Goal: Task Accomplishment & Management: Use online tool/utility

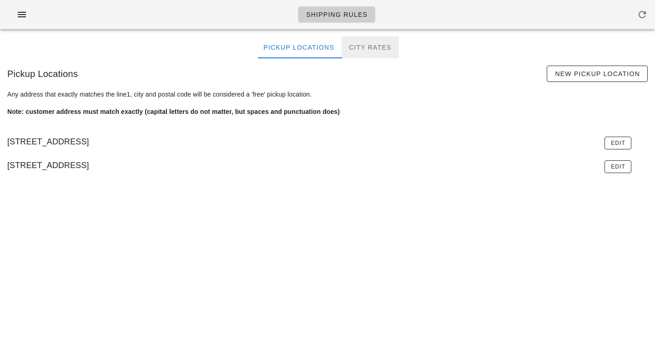
click at [382, 44] on div "City Rates" at bounding box center [370, 47] width 57 height 22
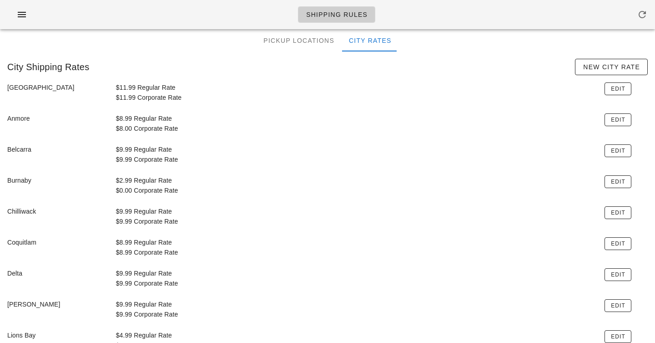
scroll to position [11, 0]
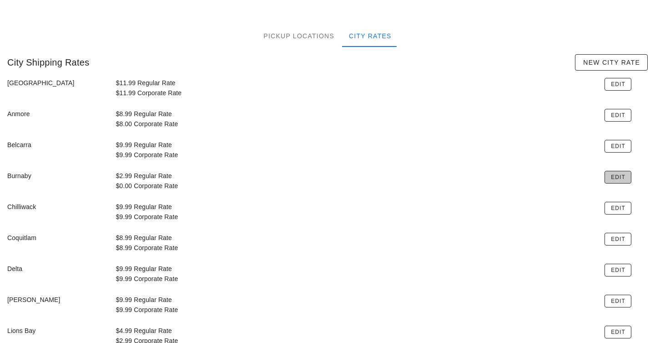
click at [613, 177] on span "Edit" at bounding box center [617, 177] width 15 height 6
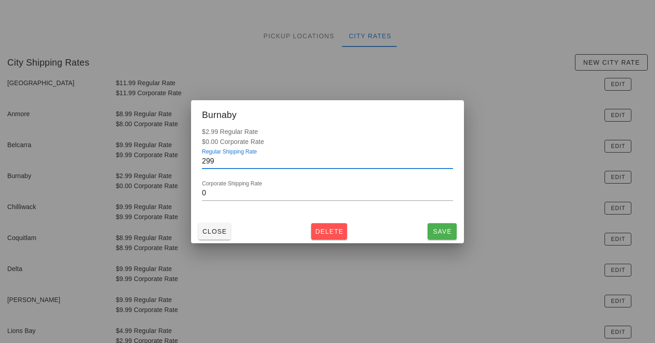
scroll to position [0, 0]
drag, startPoint x: 207, startPoint y: 161, endPoint x: 202, endPoint y: 161, distance: 5.0
click at [202, 161] on div "$2.99 Regular Rate $0.00 Corporate Rate Regular Shipping Rate 299 Corporate Shi…" at bounding box center [327, 172] width 273 height 93
click at [204, 236] on button "Close" at bounding box center [214, 231] width 32 height 16
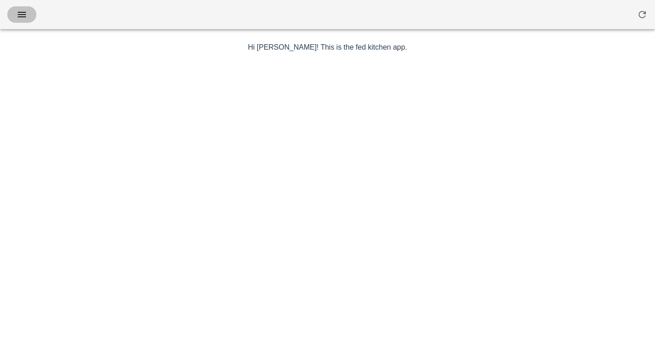
click at [20, 10] on icon "button" at bounding box center [21, 14] width 11 height 11
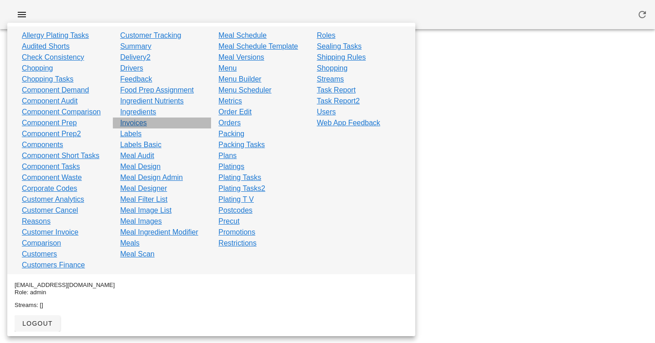
click at [136, 125] on link "Invoices" at bounding box center [133, 122] width 27 height 11
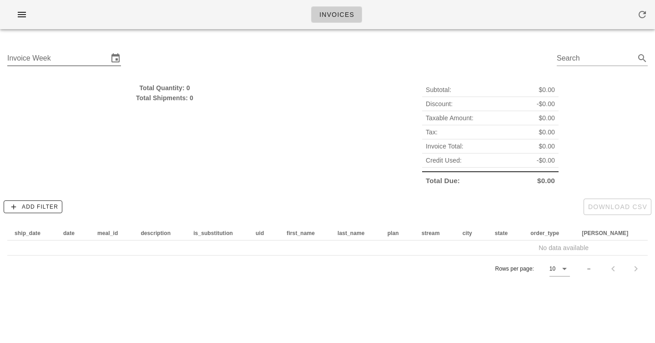
click at [82, 58] on input "Invoice Week" at bounding box center [57, 58] width 101 height 15
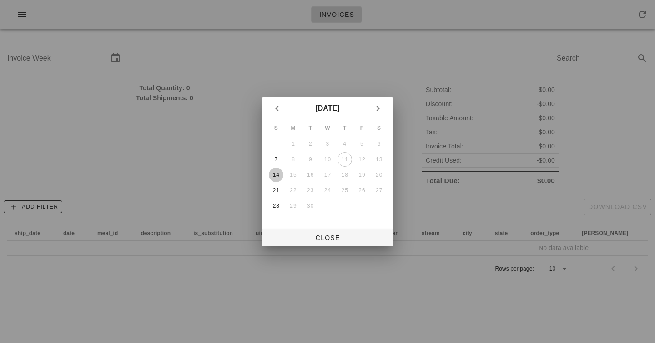
click at [273, 176] on div "14" at bounding box center [276, 174] width 15 height 6
click at [333, 241] on span "Close" at bounding box center [327, 237] width 117 height 7
type input "[DATE]"
